Goal: Navigation & Orientation: Find specific page/section

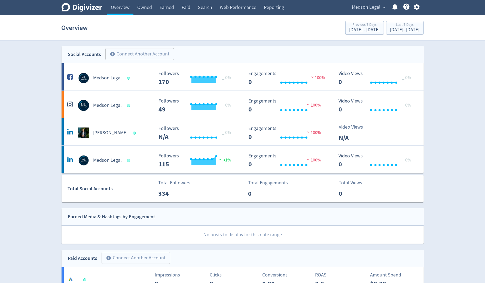
click at [91, 10] on icon "Digivizer Logo" at bounding box center [81, 7] width 41 height 9
click at [90, 12] on div "Digivizer Logo" at bounding box center [81, 8] width 41 height 11
click at [128, 10] on link "Overview" at bounding box center [120, 7] width 26 height 15
click at [145, 4] on link "Owned" at bounding box center [144, 7] width 22 height 15
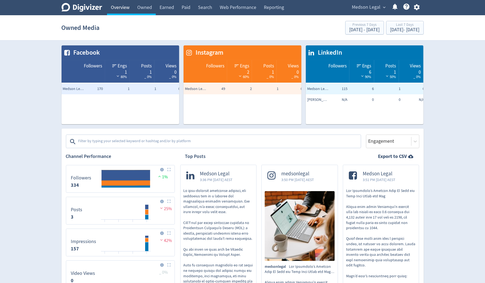
click at [123, 7] on link "Overview" at bounding box center [120, 7] width 26 height 15
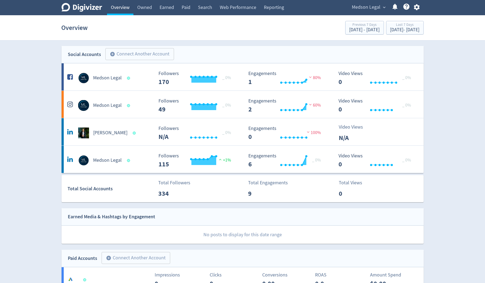
click at [113, 10] on link "Overview" at bounding box center [120, 7] width 26 height 15
